Goal: Task Accomplishment & Management: Use online tool/utility

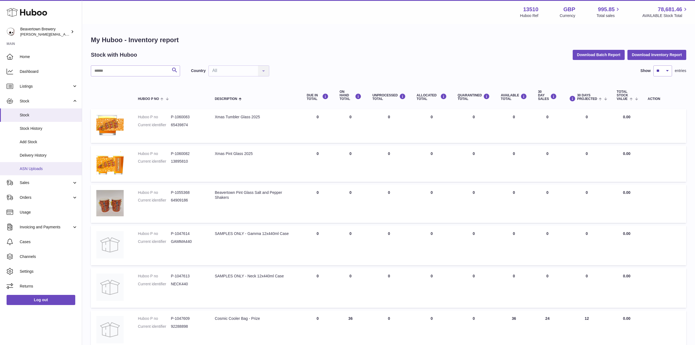
click at [27, 164] on link "ASN Uploads" at bounding box center [41, 168] width 82 height 13
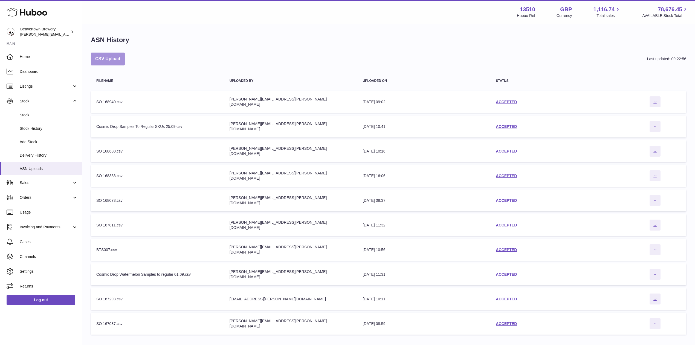
click at [115, 62] on button "CSV Upload" at bounding box center [108, 59] width 34 height 13
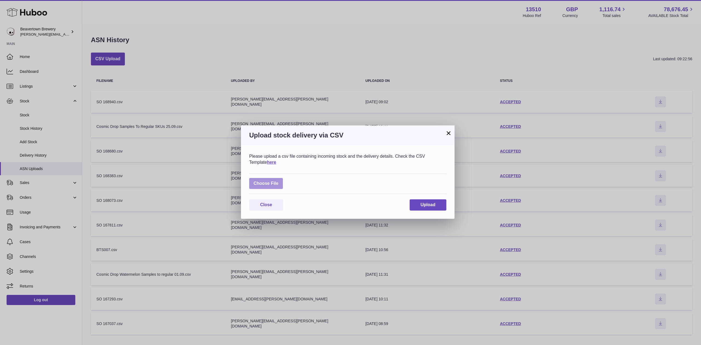
click at [257, 181] on label at bounding box center [266, 183] width 34 height 11
click at [278, 181] on input "file" at bounding box center [278, 181] width 0 height 0
type input "**********"
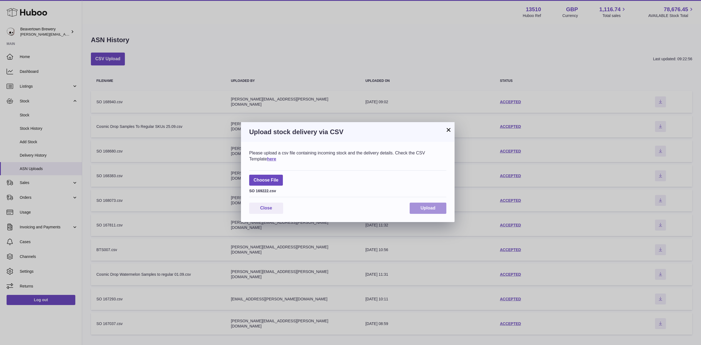
click at [435, 208] on span "Upload" at bounding box center [428, 208] width 15 height 5
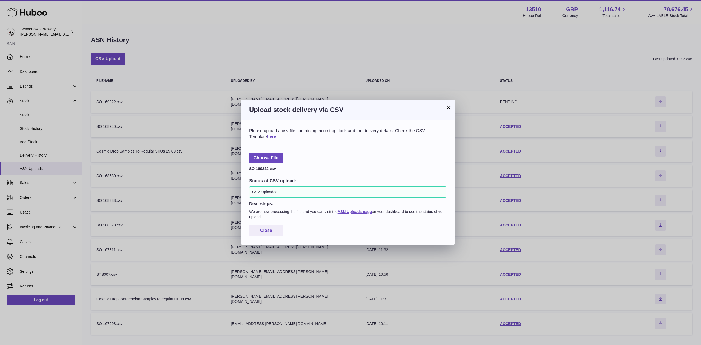
click at [445, 110] on button "×" at bounding box center [448, 107] width 7 height 7
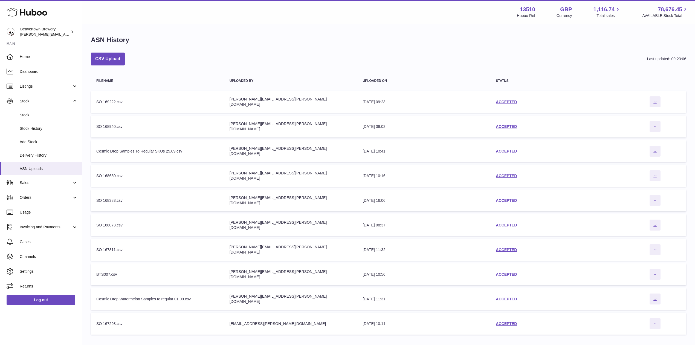
click at [503, 98] on td "status ACCEPTED" at bounding box center [557, 102] width 133 height 22
click at [505, 101] on link "ACCEPTED" at bounding box center [506, 102] width 21 height 4
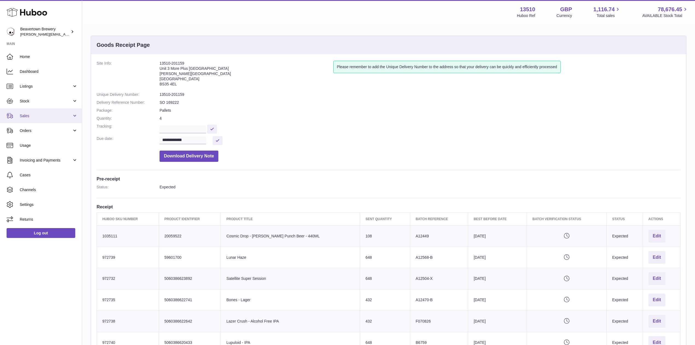
click at [38, 113] on span "Sales" at bounding box center [46, 115] width 52 height 5
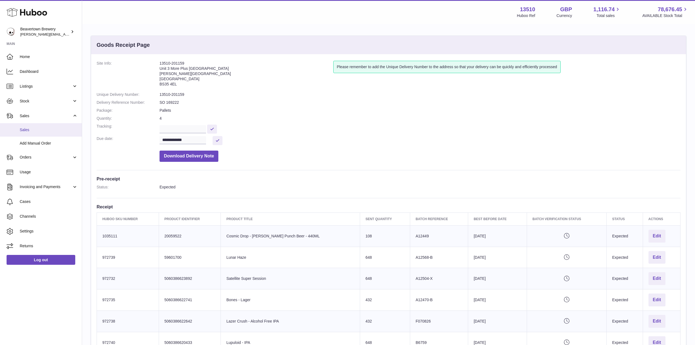
click at [45, 125] on link "Sales" at bounding box center [41, 129] width 82 height 13
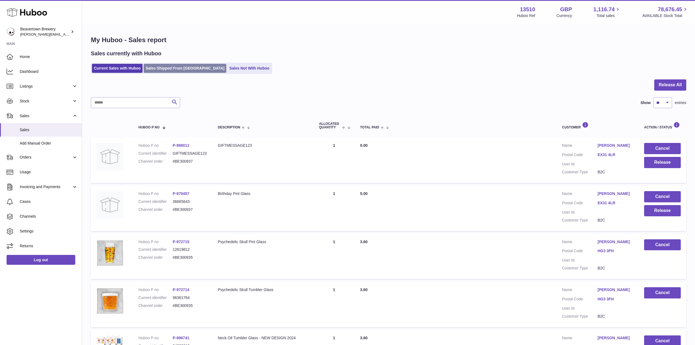
click at [159, 70] on link "Sales Shipped From Huboo" at bounding box center [185, 68] width 83 height 9
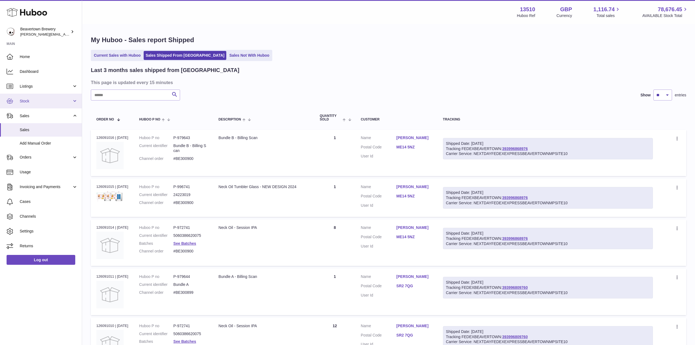
click at [45, 103] on link "Stock" at bounding box center [41, 101] width 82 height 15
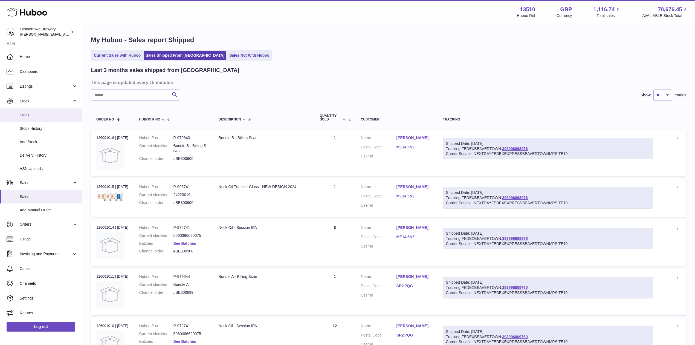
click at [62, 116] on span "Stock" at bounding box center [49, 115] width 58 height 5
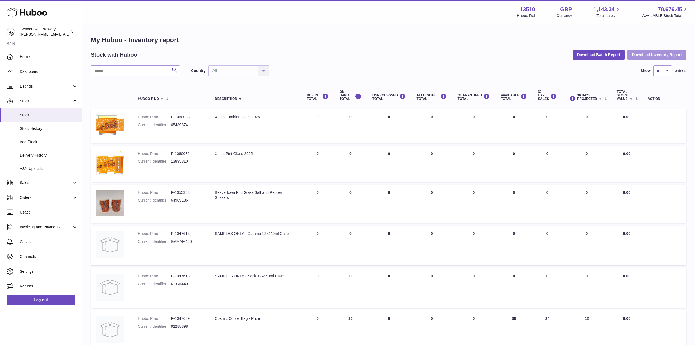
click at [655, 53] on button "Download Inventory Report" at bounding box center [657, 55] width 59 height 10
click at [38, 168] on span "ASN Uploads" at bounding box center [49, 168] width 58 height 5
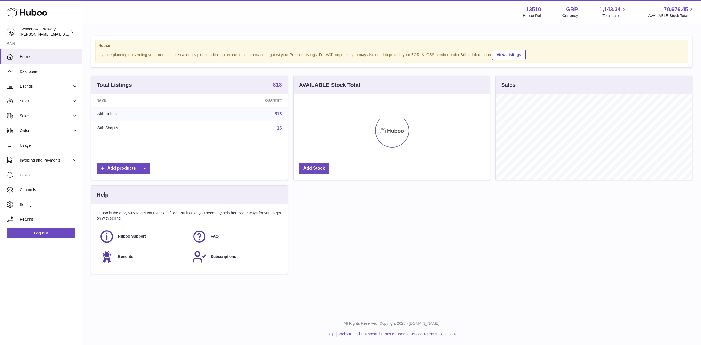
scroll to position [85, 196]
click at [32, 99] on span "Stock" at bounding box center [46, 101] width 52 height 5
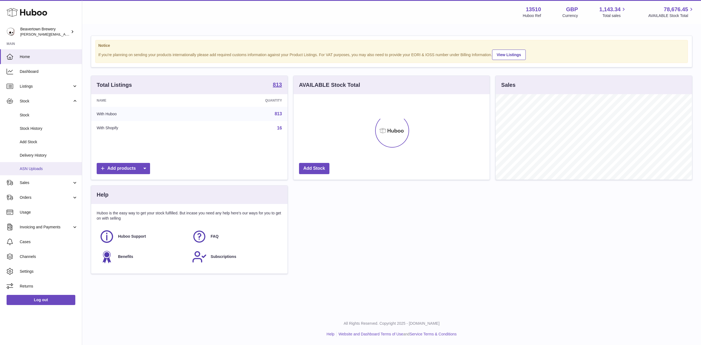
click at [35, 165] on link "ASN Uploads" at bounding box center [41, 168] width 82 height 13
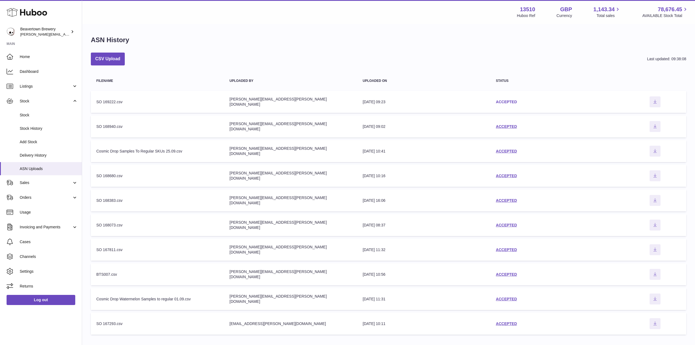
click at [512, 102] on link "ACCEPTED" at bounding box center [506, 102] width 21 height 4
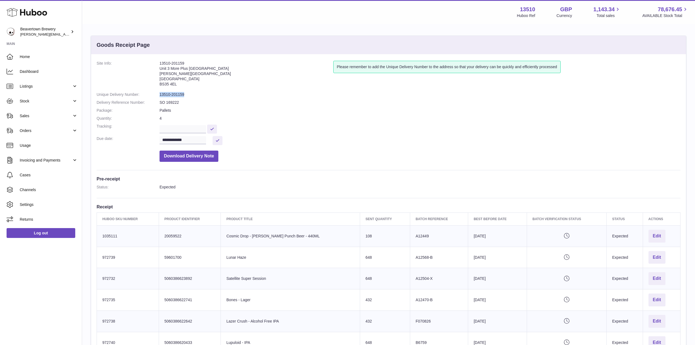
drag, startPoint x: 185, startPoint y: 92, endPoint x: 159, endPoint y: 94, distance: 25.9
click at [159, 94] on dl "**********" at bounding box center [389, 113] width 584 height 104
copy dl "13510-201159"
